Goal: Task Accomplishment & Management: Complete application form

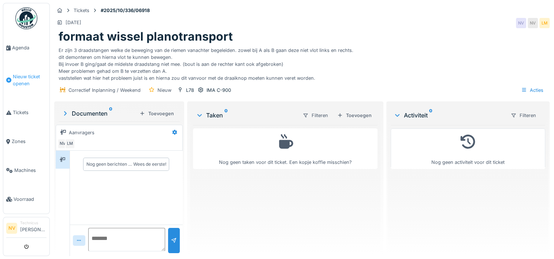
click at [13, 81] on span "Nieuw ticket openen" at bounding box center [30, 80] width 34 height 14
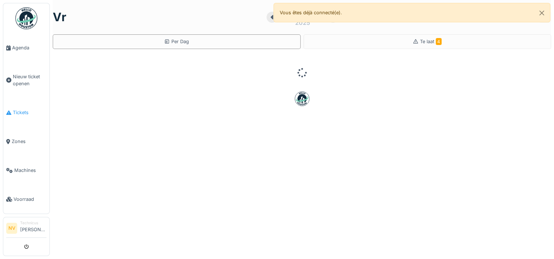
click at [23, 111] on span "Tickets" at bounding box center [30, 112] width 34 height 7
